Goal: Task Accomplishment & Management: Use online tool/utility

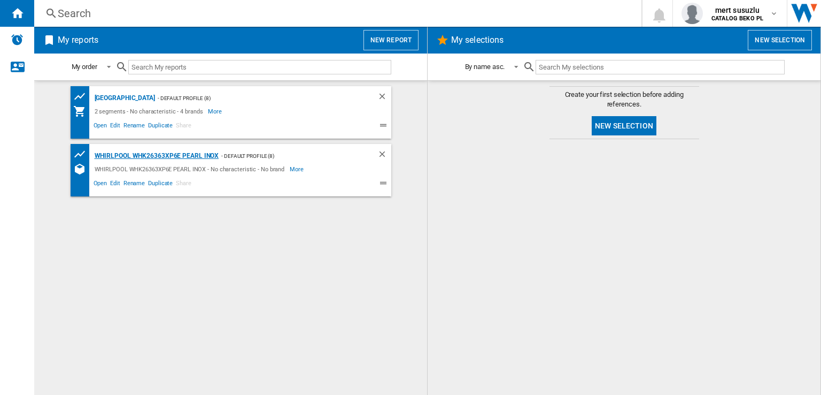
click at [140, 159] on div "WHIRLPOOL WHK26363XP6E PEARL INOX" at bounding box center [155, 155] width 127 height 13
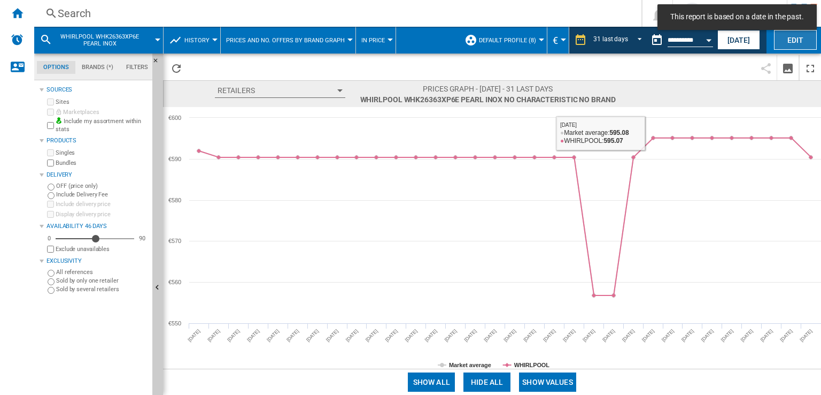
click at [795, 43] on button "Edit" at bounding box center [795, 40] width 43 height 20
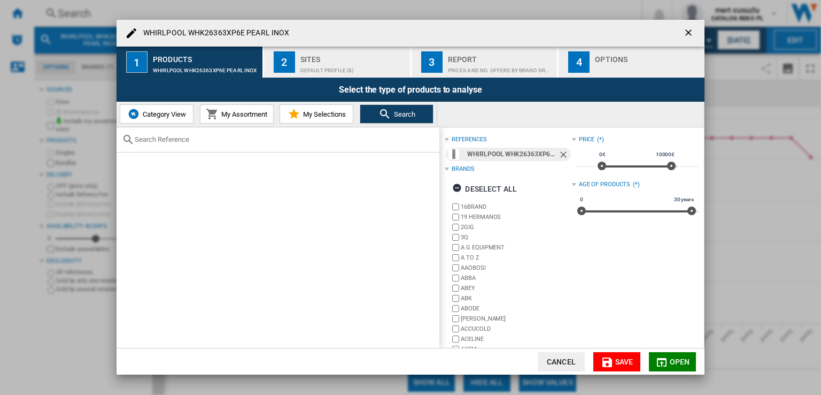
click at [206, 136] on input "text" at bounding box center [284, 139] width 299 height 8
paste input "WHKN 3253 B4E"
type input "WHKN 3253 B4E"
click at [334, 56] on div "Sites" at bounding box center [352, 56] width 105 height 11
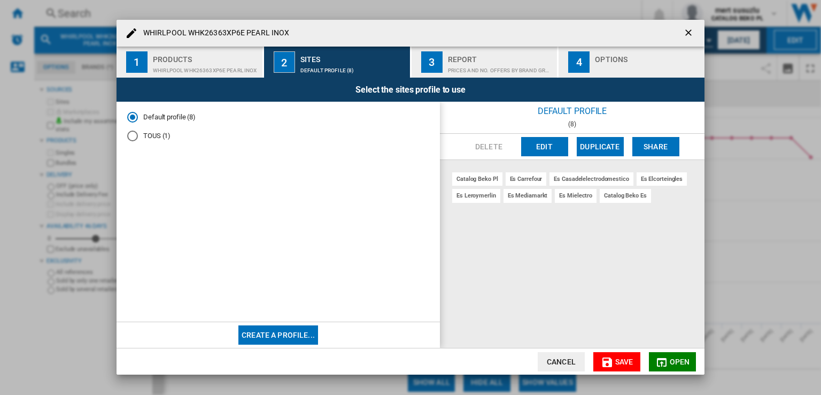
click at [539, 149] on button "Edit" at bounding box center [544, 146] width 47 height 19
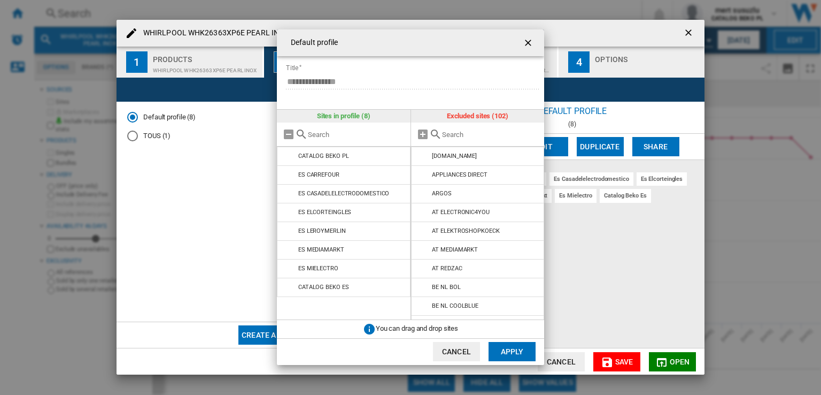
click at [457, 137] on input "text" at bounding box center [490, 134] width 97 height 8
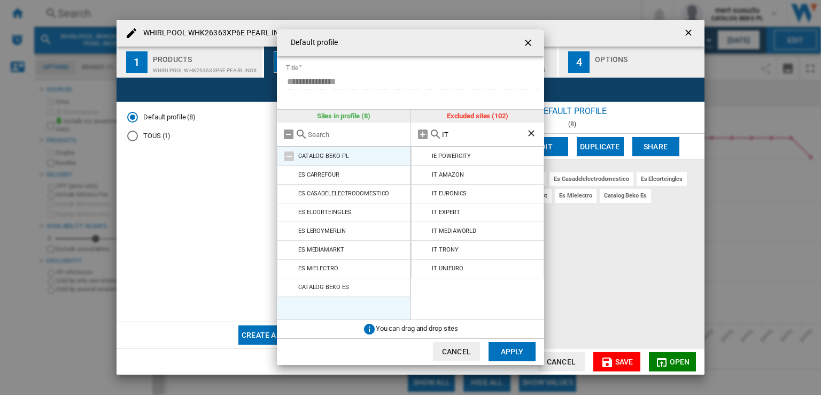
type input "IT"
click at [289, 158] on md-icon at bounding box center [289, 156] width 13 height 13
click at [291, 174] on md-icon at bounding box center [289, 174] width 13 height 13
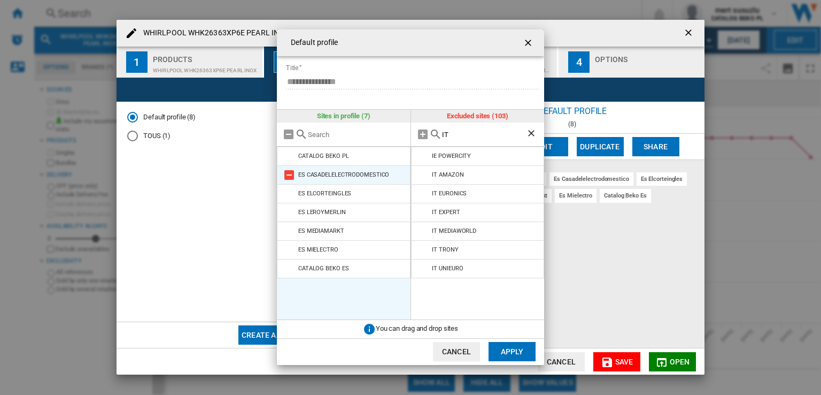
click at [292, 176] on md-icon at bounding box center [289, 174] width 13 height 13
click at [292, 187] on md-icon at bounding box center [289, 193] width 13 height 13
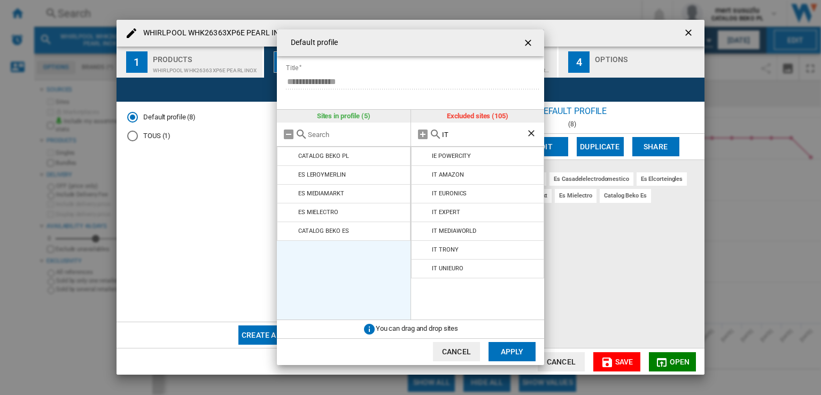
click at [292, 176] on md-icon at bounding box center [289, 174] width 13 height 13
click at [292, 187] on md-icon at bounding box center [289, 193] width 13 height 13
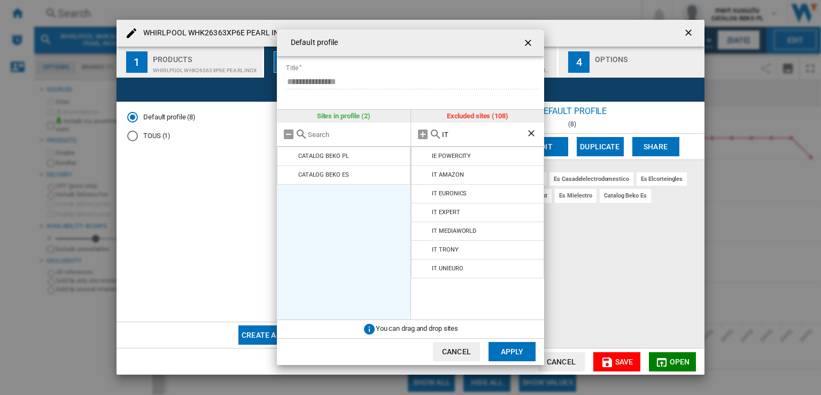
click at [292, 176] on md-icon at bounding box center [289, 174] width 13 height 13
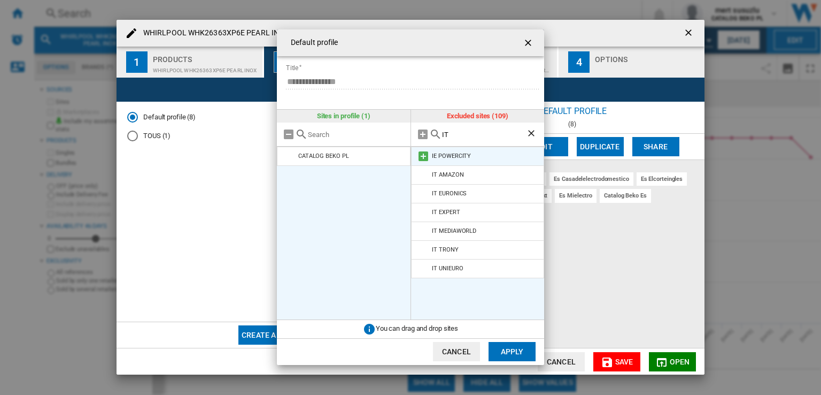
click at [421, 156] on md-icon at bounding box center [423, 156] width 13 height 13
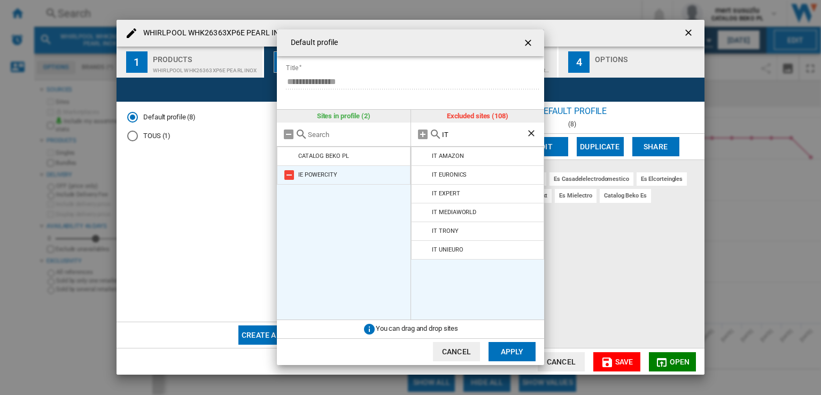
click at [287, 174] on md-icon at bounding box center [289, 174] width 13 height 13
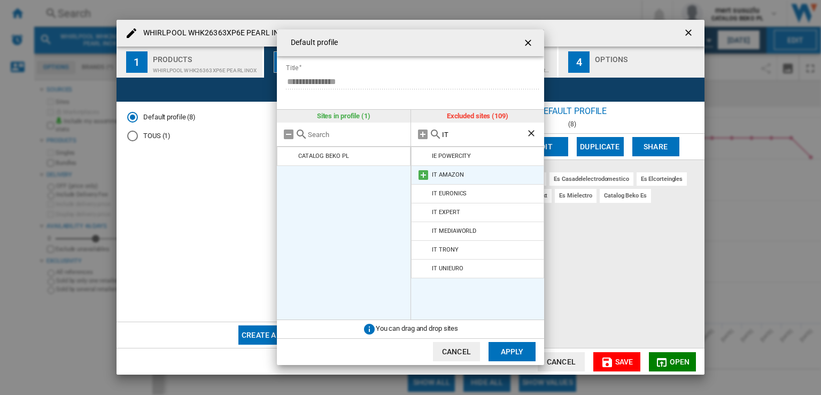
click at [427, 173] on md-icon at bounding box center [423, 174] width 13 height 13
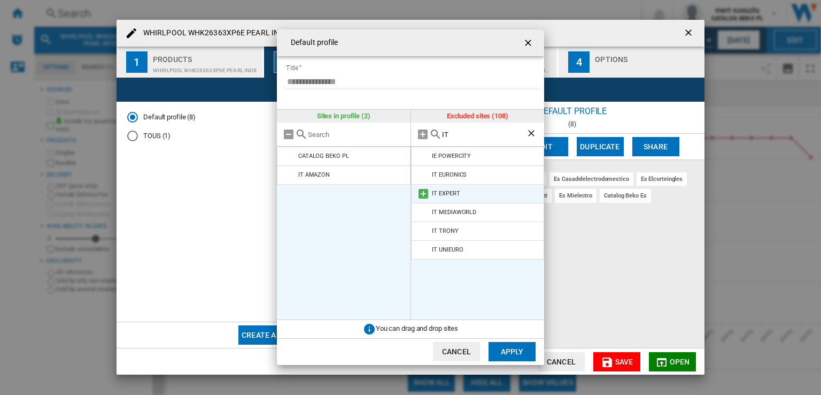
click at [423, 188] on md-icon at bounding box center [423, 193] width 13 height 13
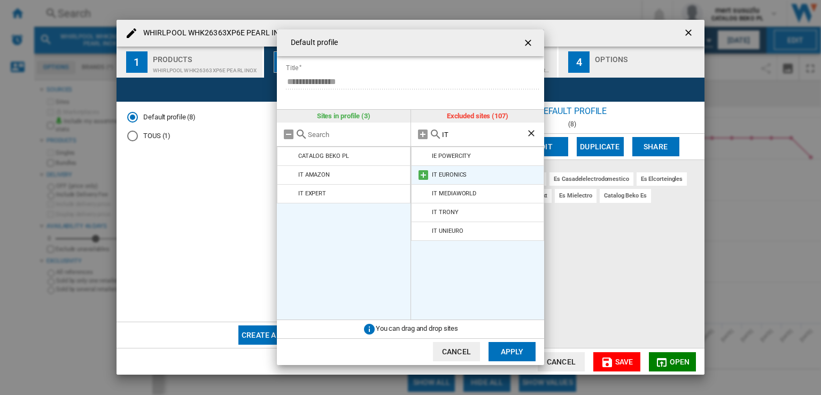
click at [423, 177] on md-icon at bounding box center [423, 174] width 13 height 13
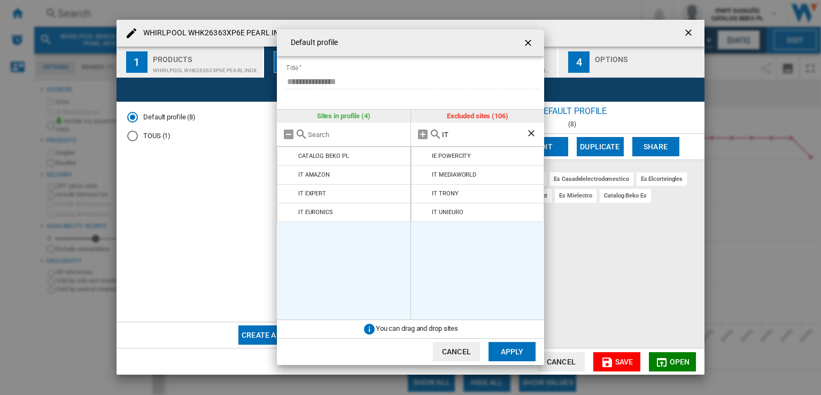
click at [423, 177] on md-icon at bounding box center [423, 174] width 13 height 13
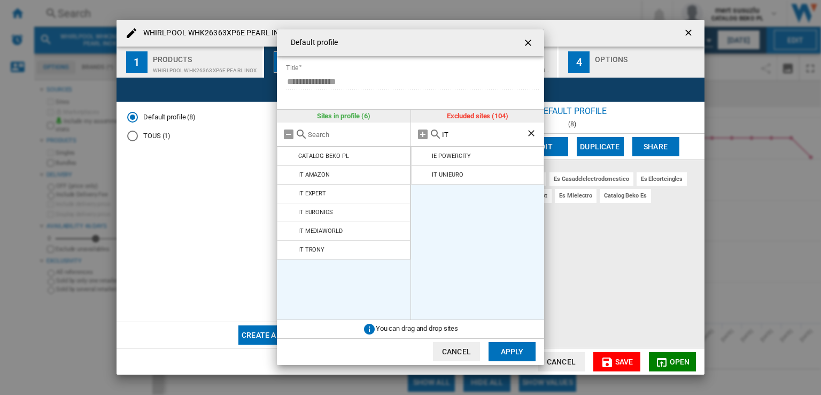
click at [423, 177] on md-icon at bounding box center [423, 174] width 13 height 13
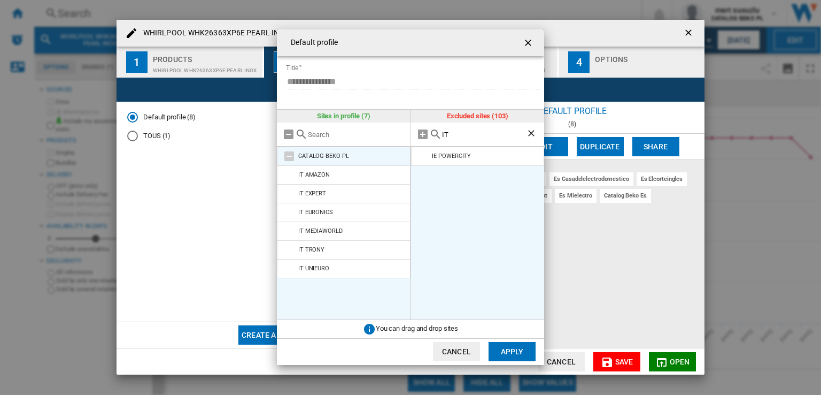
click at [286, 154] on md-icon at bounding box center [289, 156] width 13 height 13
click at [339, 154] on div "CATALOG BEKO PL" at bounding box center [323, 155] width 51 height 7
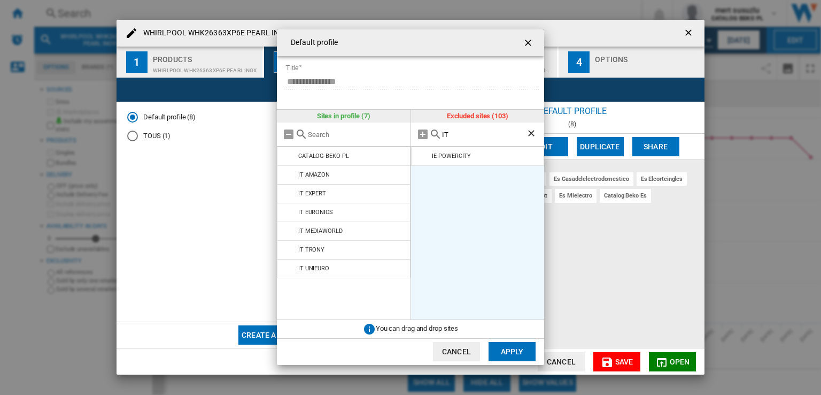
click at [500, 350] on button "Apply" at bounding box center [512, 351] width 47 height 19
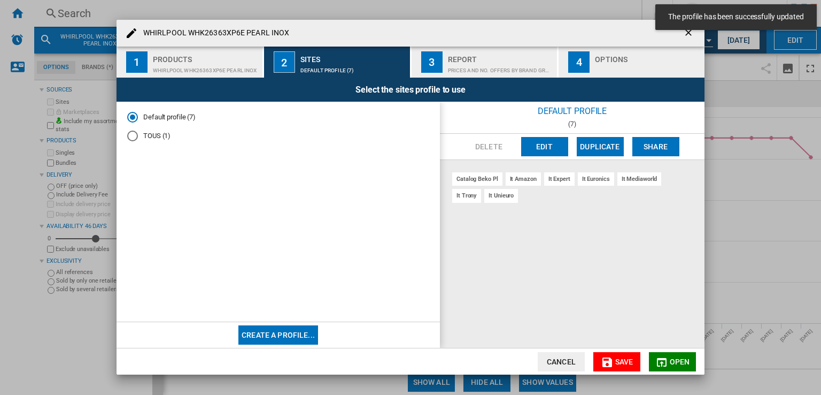
click at [669, 358] on button "Open" at bounding box center [672, 361] width 47 height 19
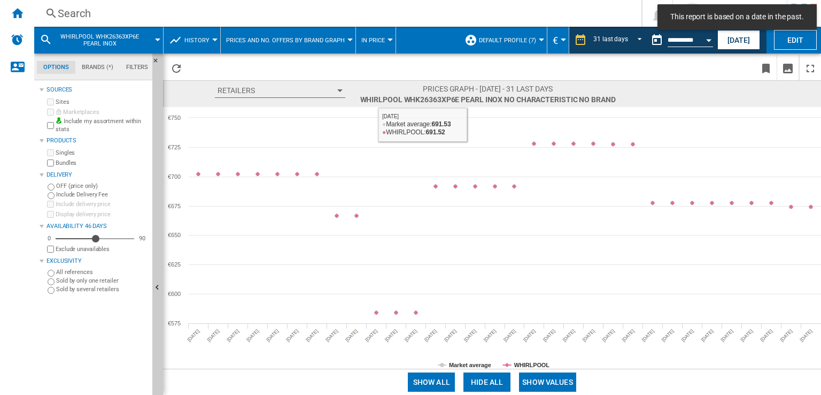
click at [794, 33] on md-toast "This report is based on a date in the past." at bounding box center [737, 17] width 168 height 34
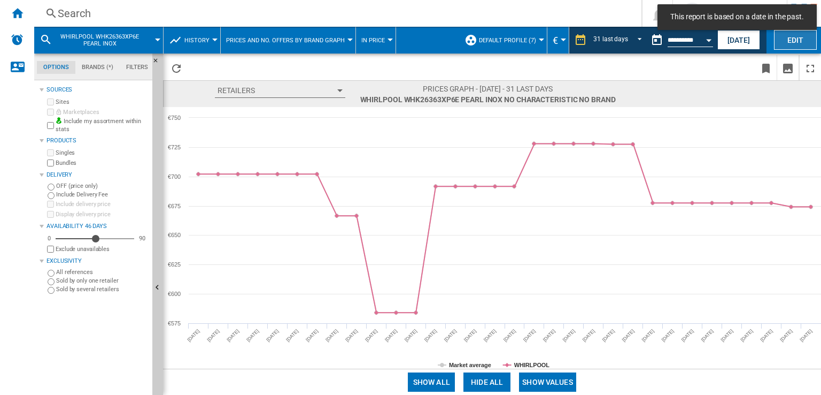
click at [795, 45] on button "Edit" at bounding box center [795, 40] width 43 height 20
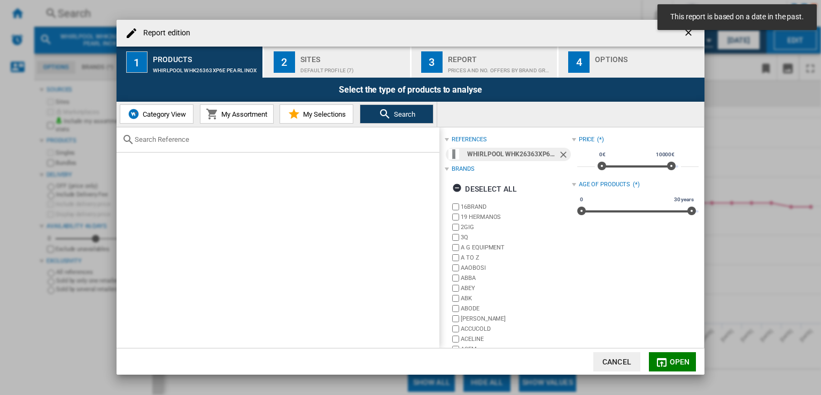
click at [223, 142] on input "text" at bounding box center [284, 139] width 299 height 8
paste input "WHKN 3253 B4E"
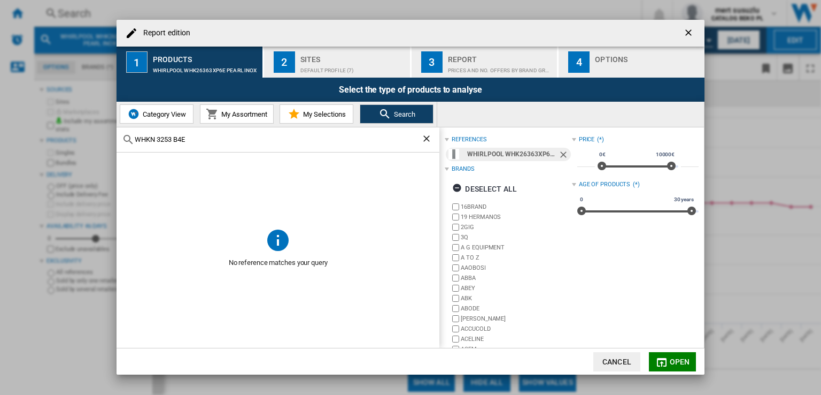
type input "WHKN 3253 B4E"
click at [319, 58] on div "Sites" at bounding box center [352, 56] width 105 height 11
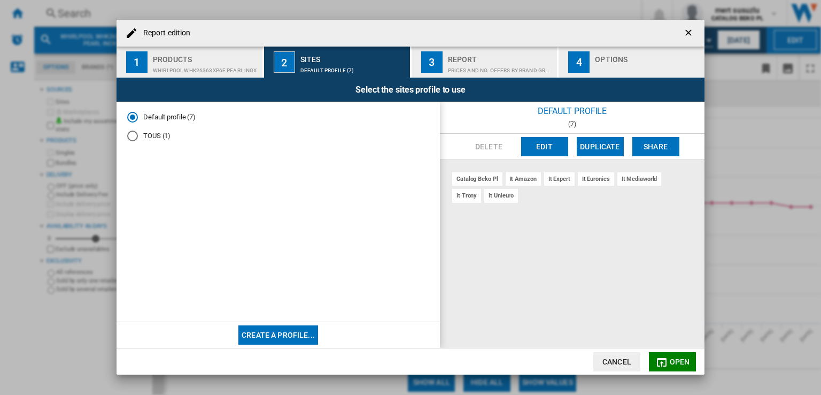
click at [508, 58] on div "Report" at bounding box center [500, 56] width 105 height 11
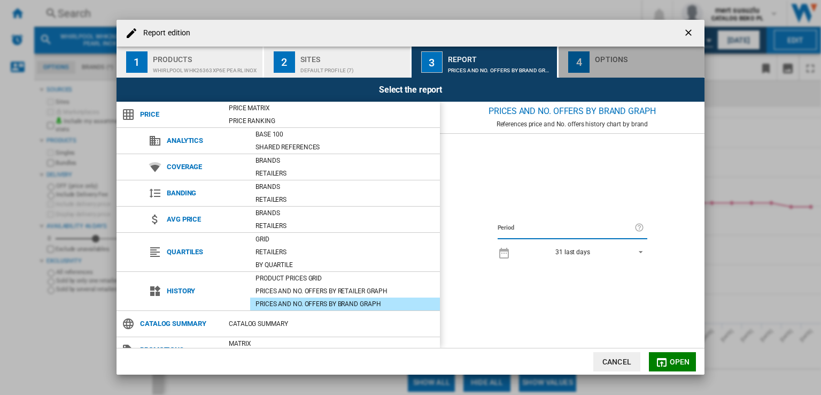
click at [585, 60] on div "4" at bounding box center [578, 61] width 21 height 21
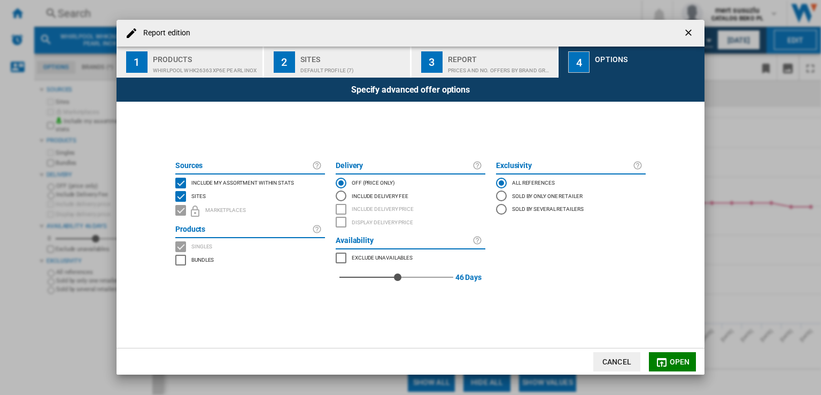
click at [310, 60] on div "Sites" at bounding box center [352, 56] width 105 height 11
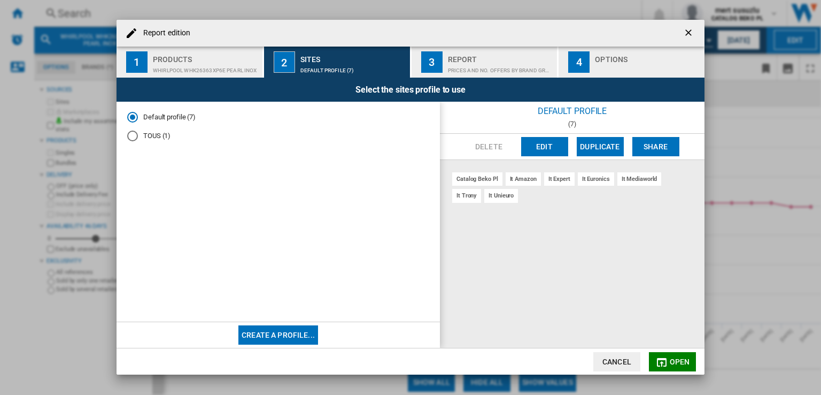
click at [216, 65] on div "WHIRLPOOL WHK26363XP6E PEARL INOX" at bounding box center [205, 67] width 105 height 11
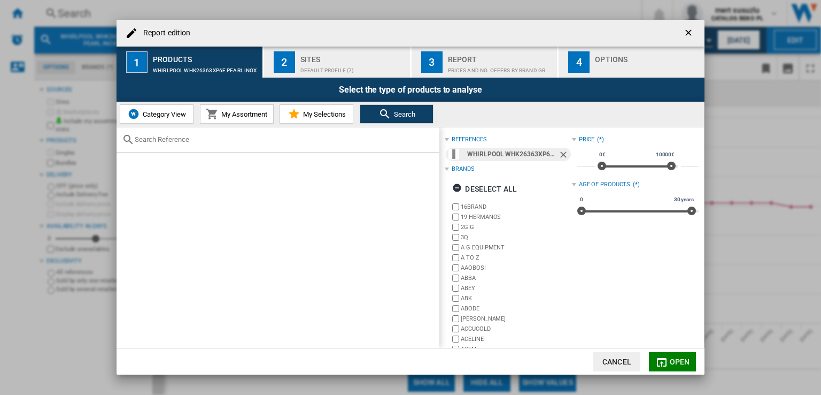
click at [692, 30] on ng-md-icon "getI18NText('BUTTONS.CLOSE_DIALOG')" at bounding box center [689, 33] width 13 height 13
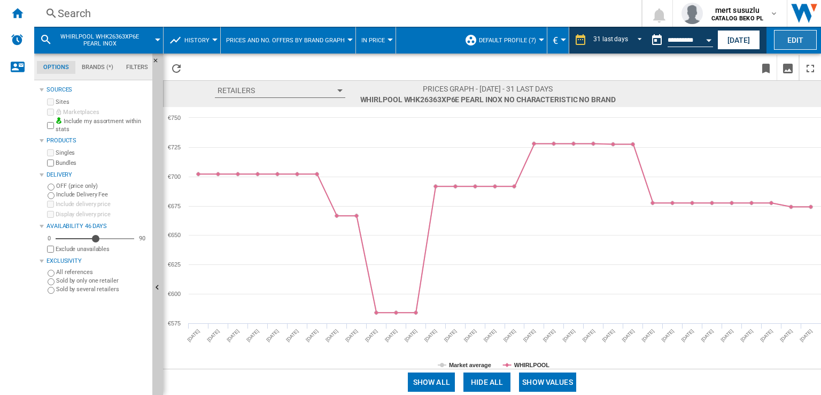
click at [789, 41] on button "Edit" at bounding box center [795, 40] width 43 height 20
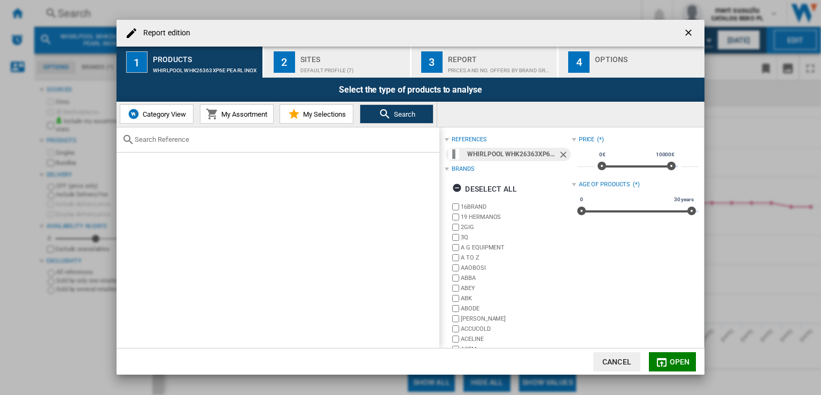
click at [175, 142] on input "text" at bounding box center [284, 139] width 299 height 8
paste input "WHKN 3253 B4E"
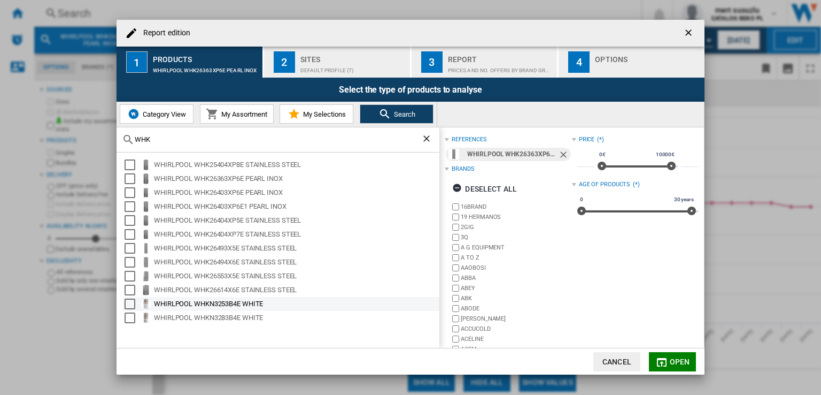
type input "WHK"
click at [132, 303] on div "Select" at bounding box center [130, 303] width 11 height 11
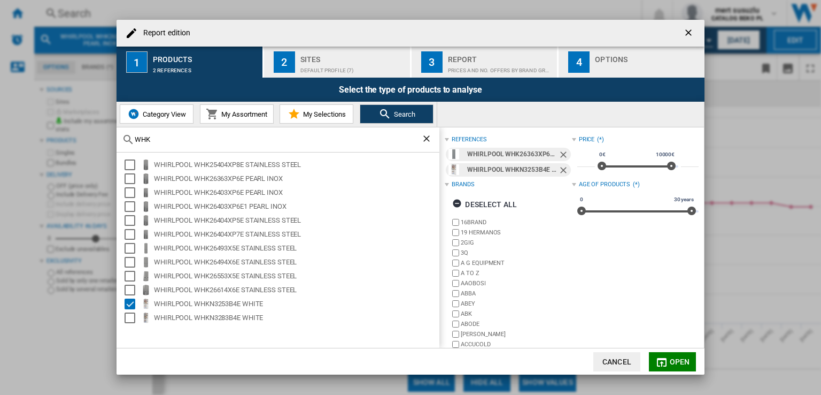
click at [562, 154] on ng-md-icon "Remove" at bounding box center [564, 155] width 13 height 13
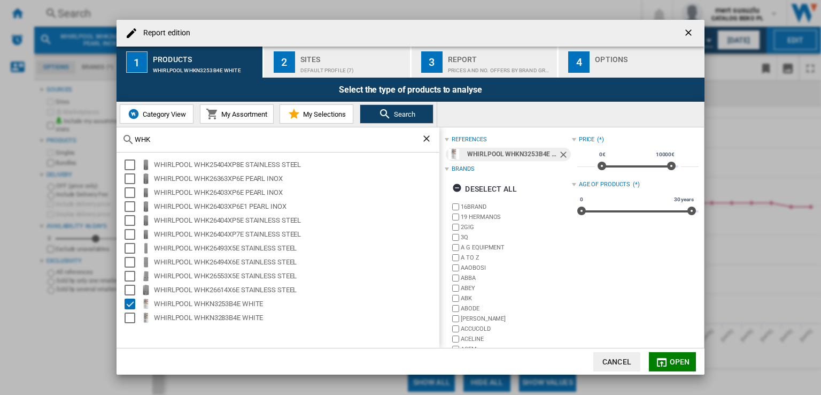
click at [664, 369] on button "Open" at bounding box center [672, 361] width 47 height 19
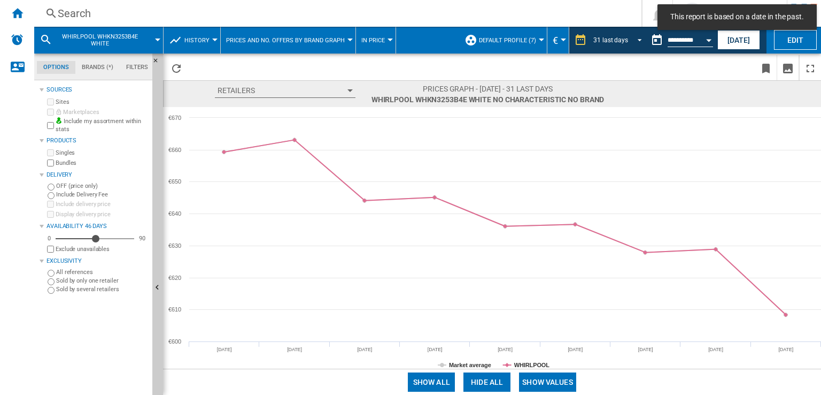
click at [626, 47] on md-select-value "31 last days" at bounding box center [619, 40] width 54 height 16
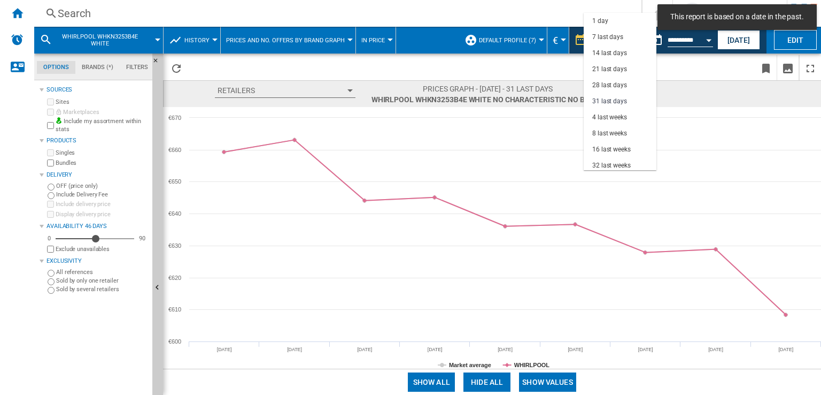
scroll to position [61, 0]
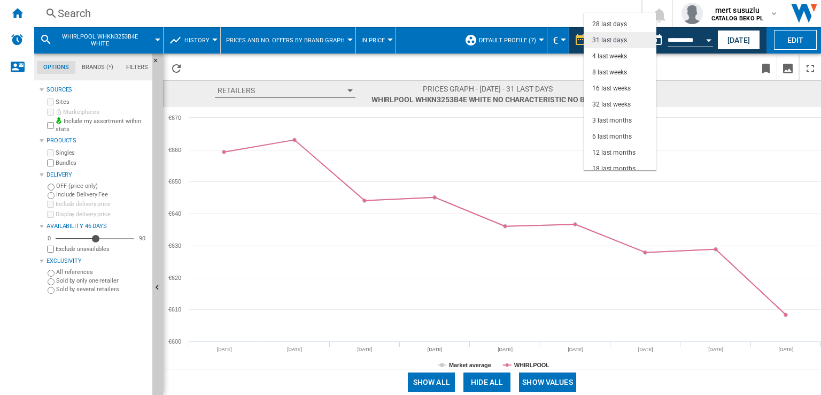
click at [624, 41] on div "31 last days" at bounding box center [609, 40] width 35 height 9
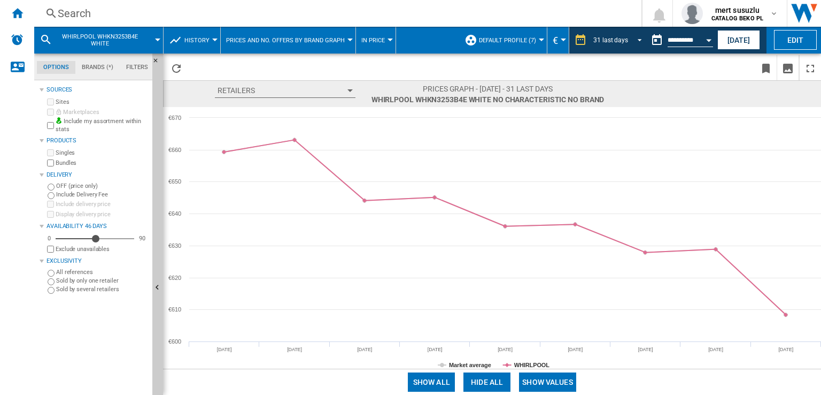
click at [635, 41] on span "REPORTS.WIZARD.STEPS.REPORT.STEPS.REPORT_OPTIONS.PERIOD: 31 last days" at bounding box center [636, 39] width 13 height 10
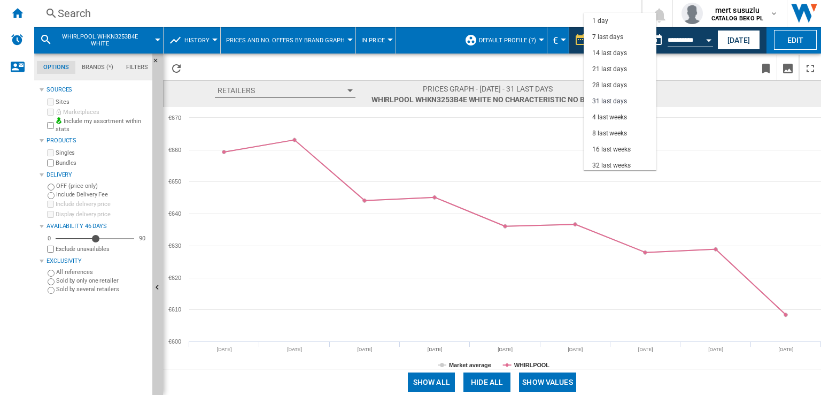
scroll to position [60, 0]
click at [617, 57] on div "4 last weeks" at bounding box center [609, 56] width 35 height 9
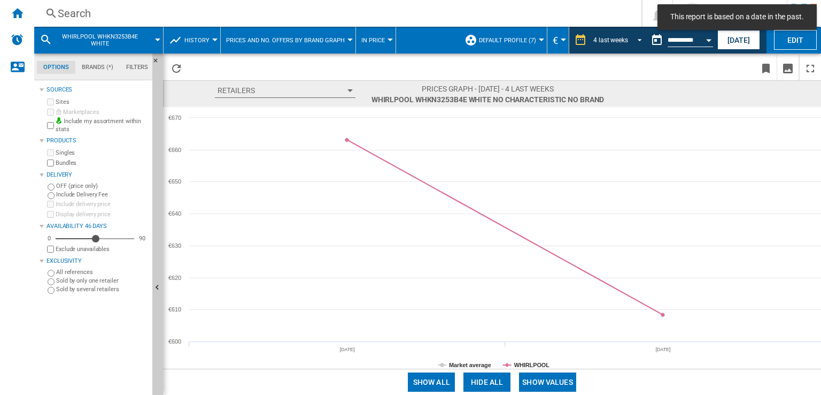
click at [619, 38] on div "4 last weeks" at bounding box center [610, 39] width 35 height 7
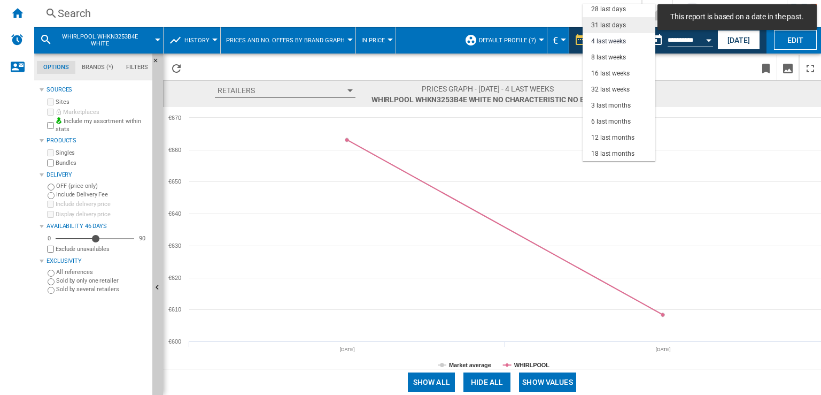
click at [622, 23] on div "31 last days" at bounding box center [608, 25] width 35 height 9
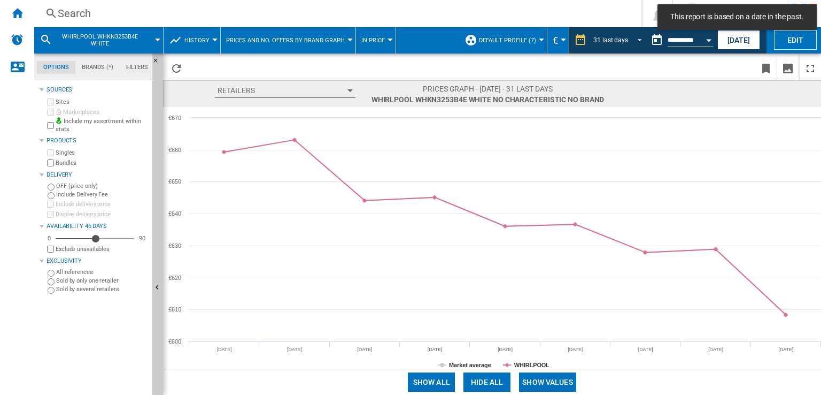
click at [637, 39] on span "REPORTS.WIZARD.STEPS.REPORT.STEPS.REPORT_OPTIONS.PERIOD: 31 last days" at bounding box center [636, 39] width 13 height 10
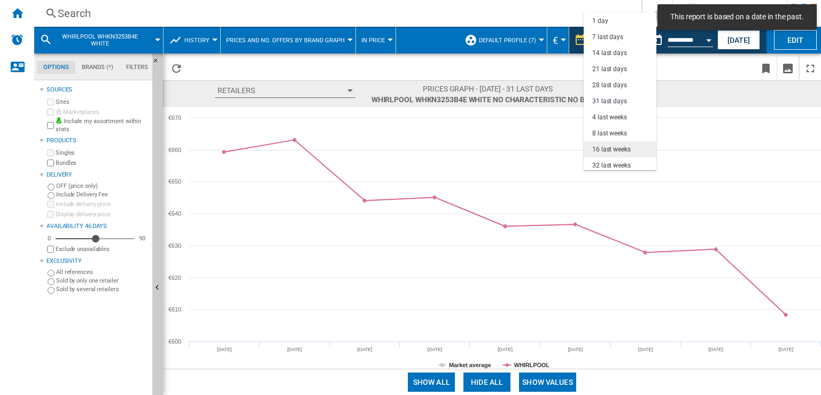
scroll to position [61, 0]
click at [612, 107] on div "32 last weeks" at bounding box center [611, 104] width 38 height 9
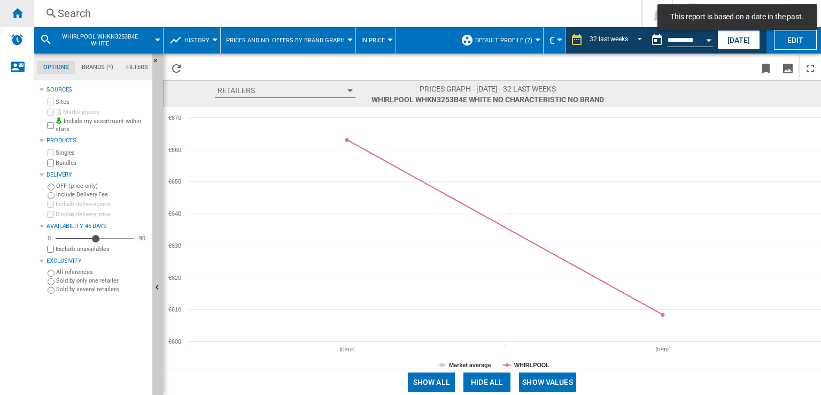
click at [16, 13] on ng-md-icon "Home" at bounding box center [17, 12] width 13 height 13
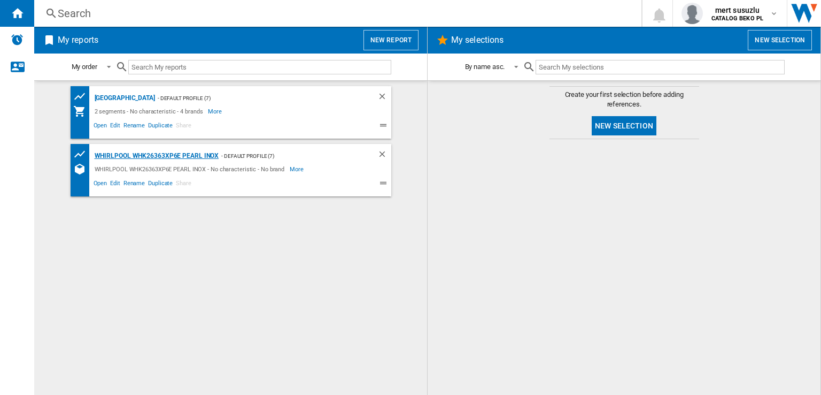
click at [137, 152] on div "WHIRLPOOL WHK26363XP6E PEARL INOX" at bounding box center [155, 155] width 127 height 13
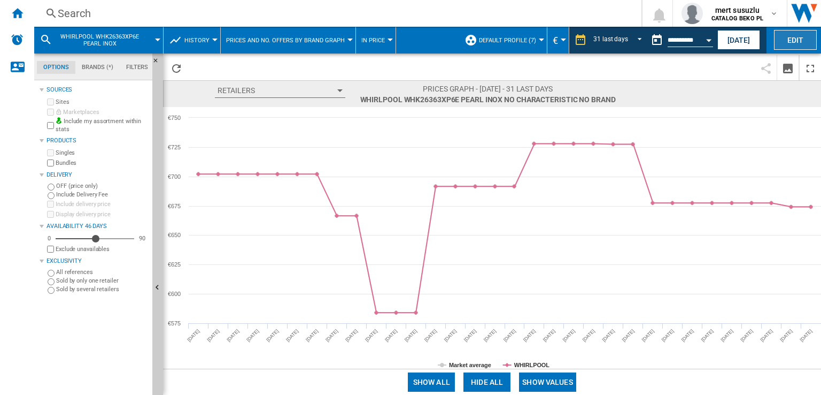
click at [786, 35] on button "Edit" at bounding box center [795, 40] width 43 height 20
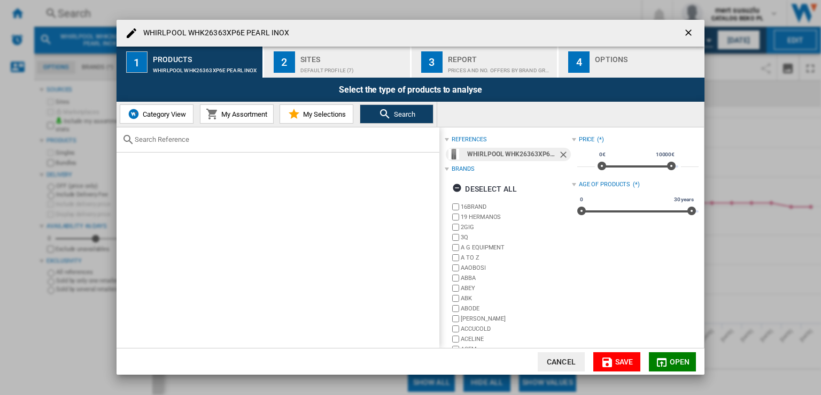
click at [166, 147] on div at bounding box center [278, 139] width 323 height 25
click at [169, 138] on input "text" at bounding box center [284, 139] width 299 height 8
paste input "WHKN 3253 B4E"
drag, startPoint x: 205, startPoint y: 137, endPoint x: 151, endPoint y: 141, distance: 53.6
click at [151, 141] on input "WHKN 3253 B4E" at bounding box center [278, 139] width 287 height 8
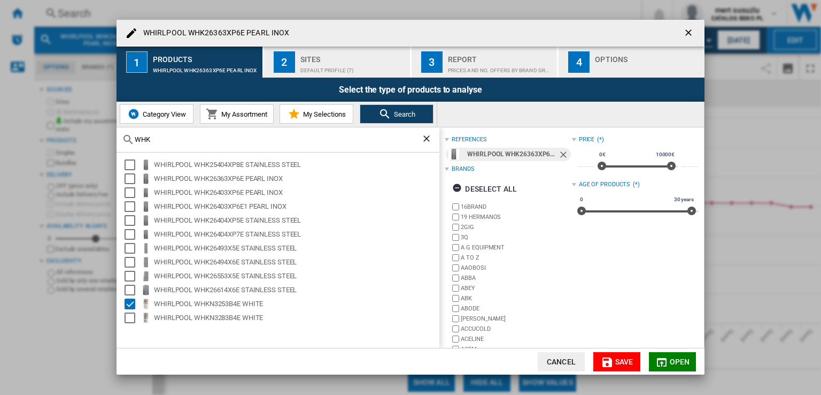
type input "WHK"
click at [560, 157] on ng-md-icon "Remove" at bounding box center [564, 155] width 13 height 13
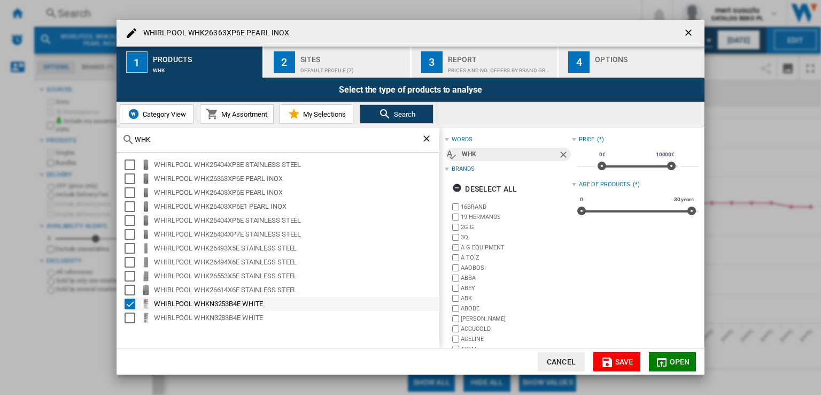
click at [128, 304] on div "Select" at bounding box center [130, 303] width 11 height 11
click at [127, 305] on div "Select" at bounding box center [130, 303] width 11 height 11
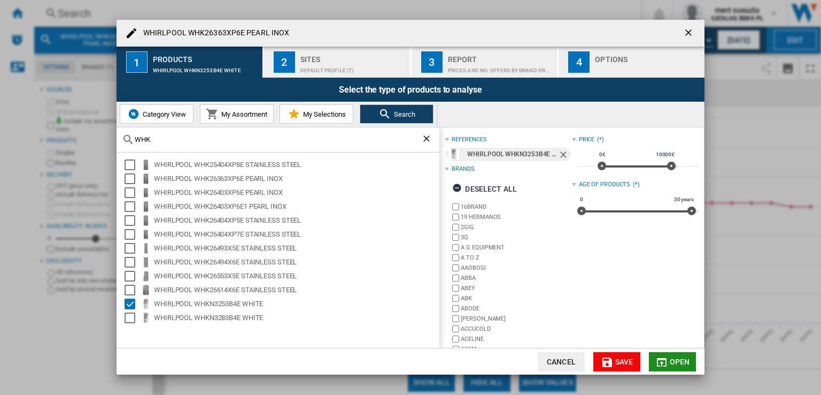
click at [684, 358] on span "Open" at bounding box center [680, 361] width 20 height 9
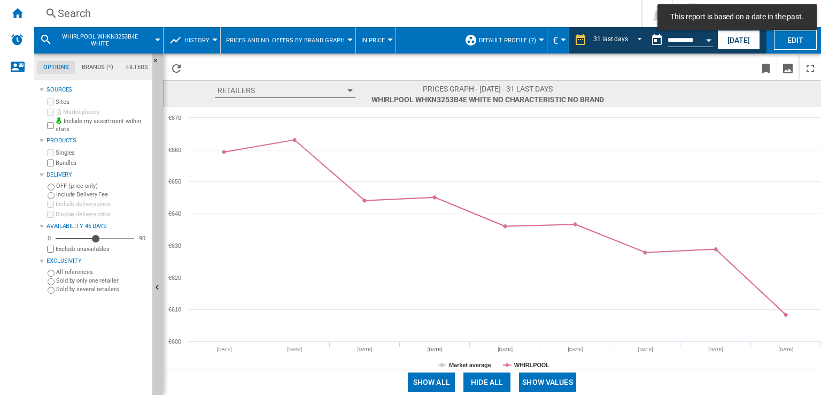
click at [562, 381] on button "Show values" at bounding box center [547, 381] width 57 height 19
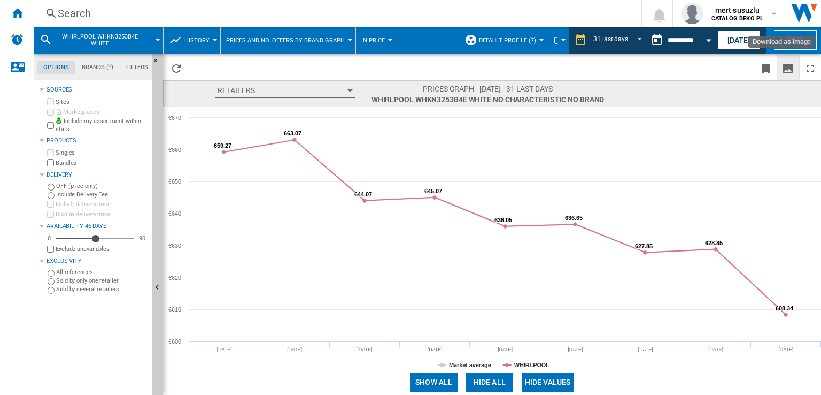
click at [788, 67] on ng-md-icon "Download as image" at bounding box center [788, 68] width 13 height 13
